Goal: Check status: Check status

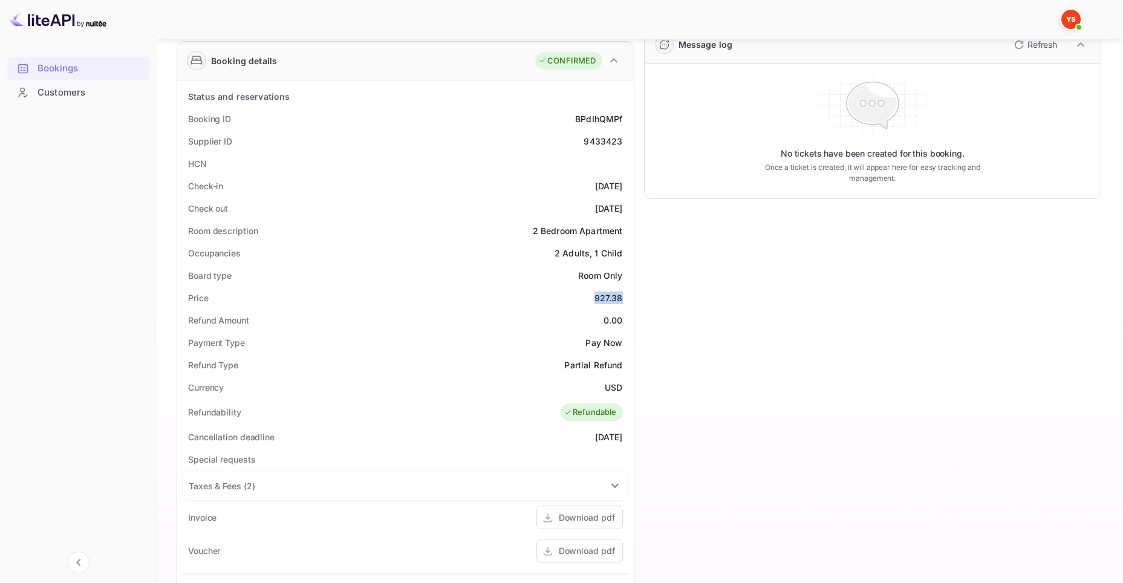
click at [60, 71] on div "Bookings" at bounding box center [90, 69] width 106 height 14
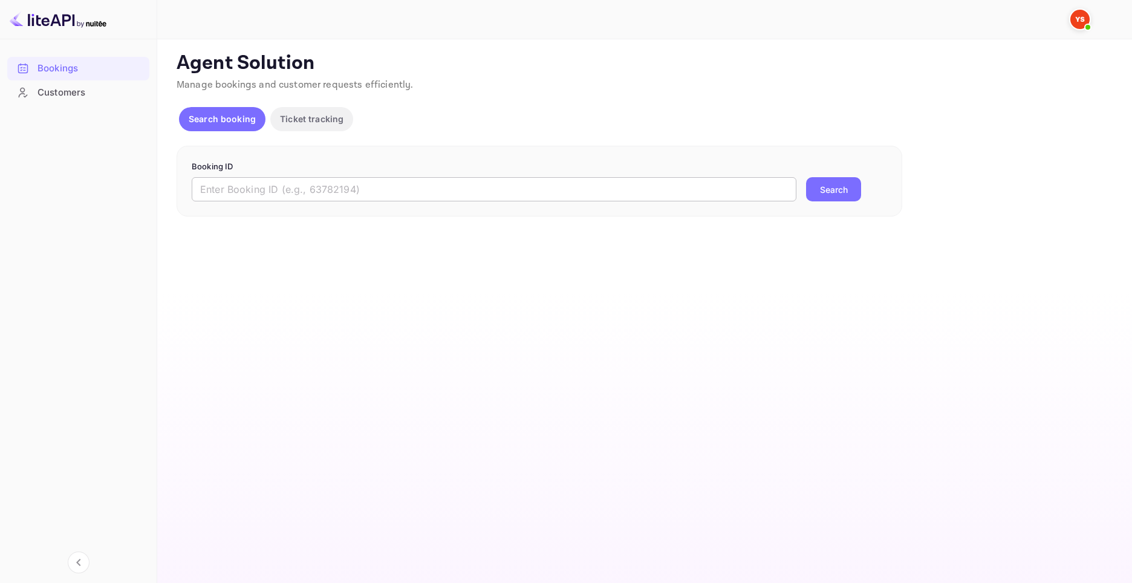
click at [481, 199] on input "text" at bounding box center [494, 189] width 605 height 24
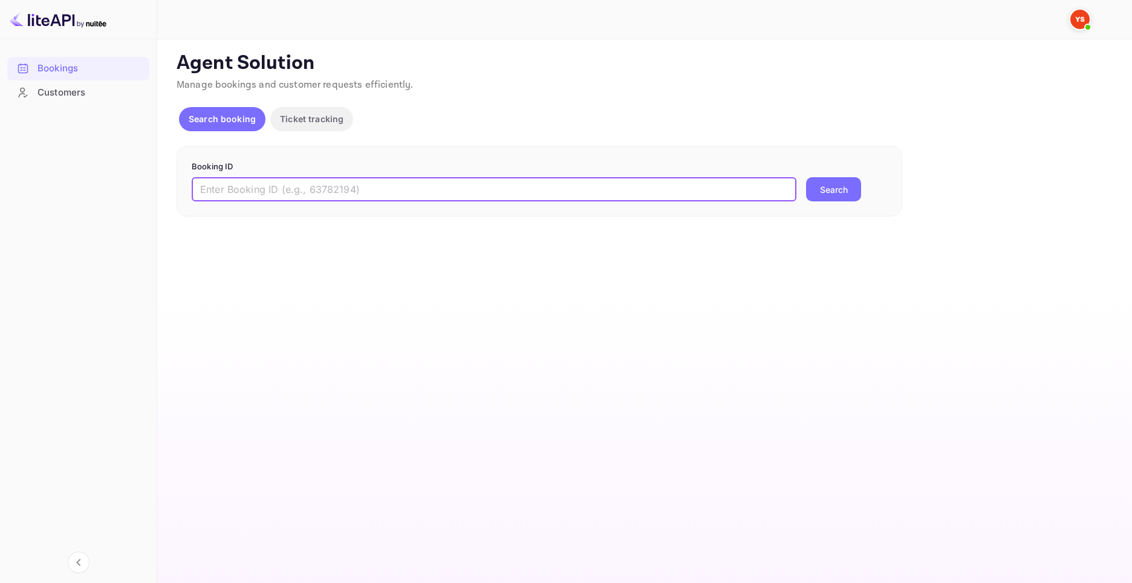
paste input "9542285"
type input "9542285"
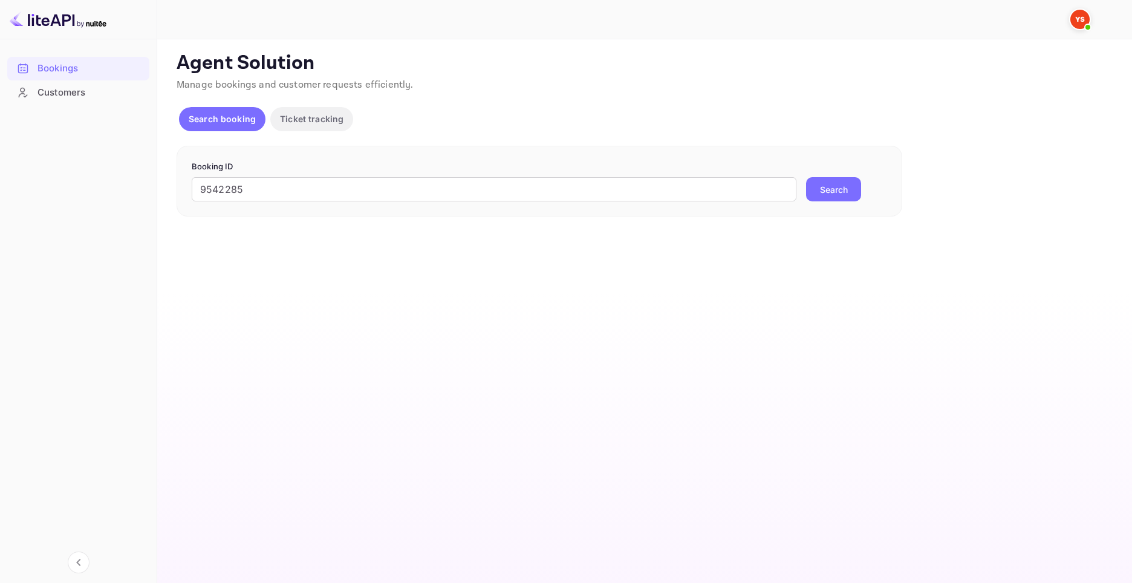
click at [851, 187] on button "Search" at bounding box center [833, 189] width 55 height 24
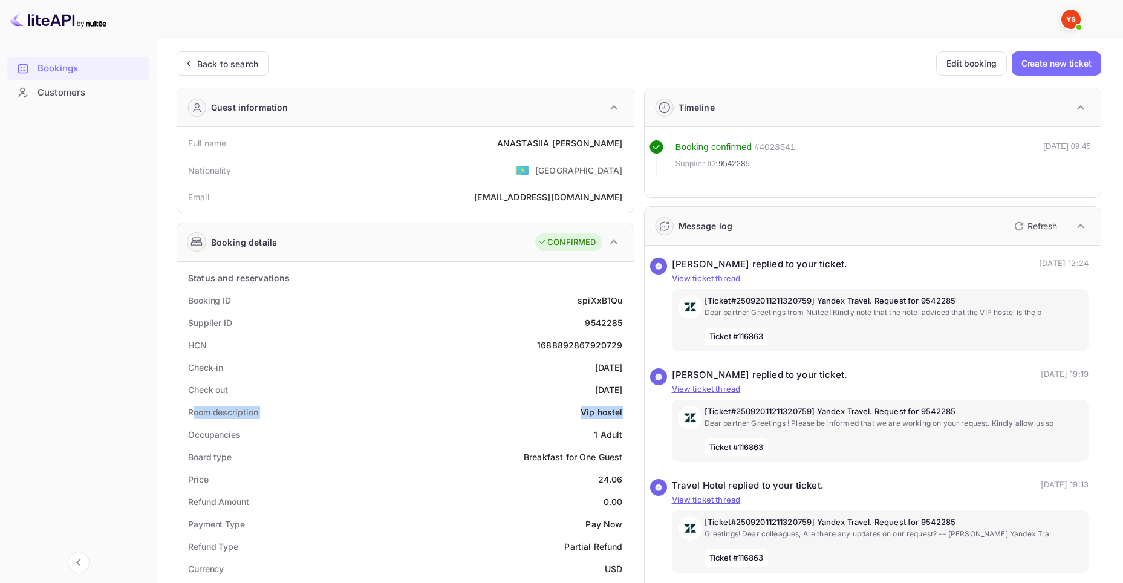
drag, startPoint x: 191, startPoint y: 414, endPoint x: 622, endPoint y: 414, distance: 431.0
click at [622, 414] on div "Room description Vip hostel" at bounding box center [405, 412] width 447 height 22
